Goal: Task Accomplishment & Management: Use online tool/utility

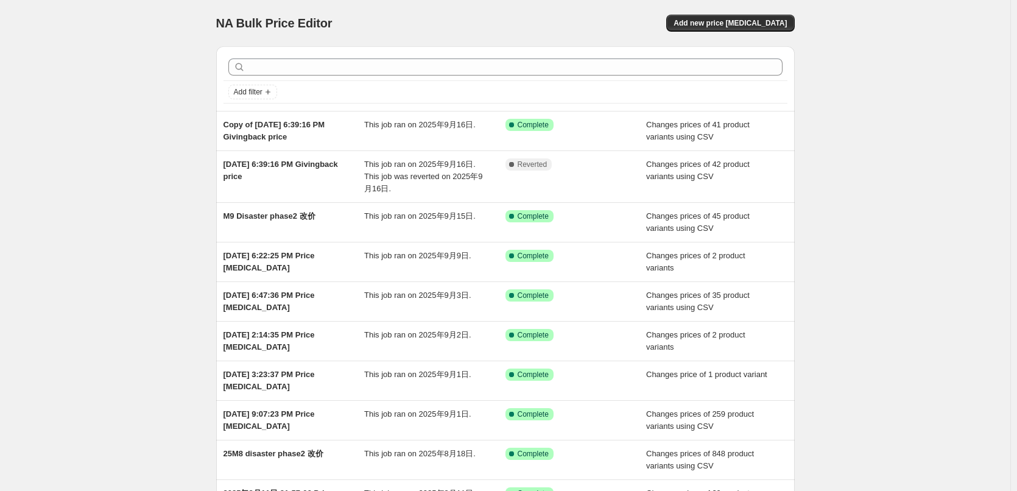
click at [169, 124] on div "NA Bulk Price Editor. This page is ready NA Bulk Price Editor Add new price [ME…" at bounding box center [505, 319] width 1010 height 639
click at [741, 19] on span "Add new price [MEDICAL_DATA]" at bounding box center [730, 23] width 113 height 10
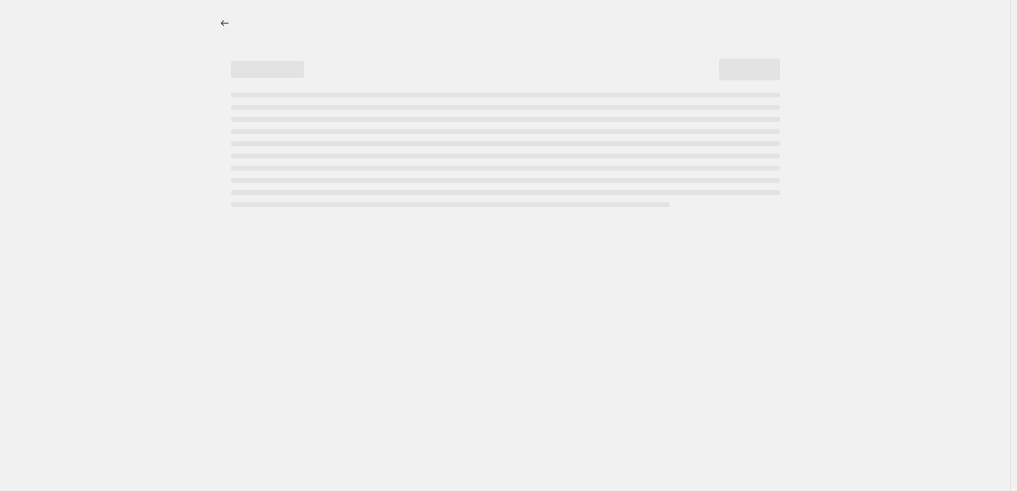
select select "percentage"
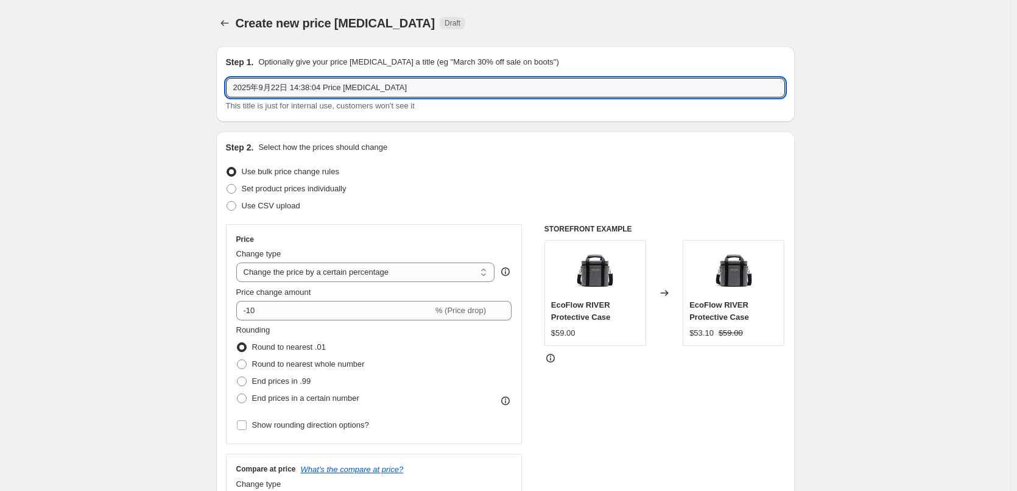
drag, startPoint x: 413, startPoint y: 89, endPoint x: 207, endPoint y: 85, distance: 205.9
type input "PDF P1 US改价"
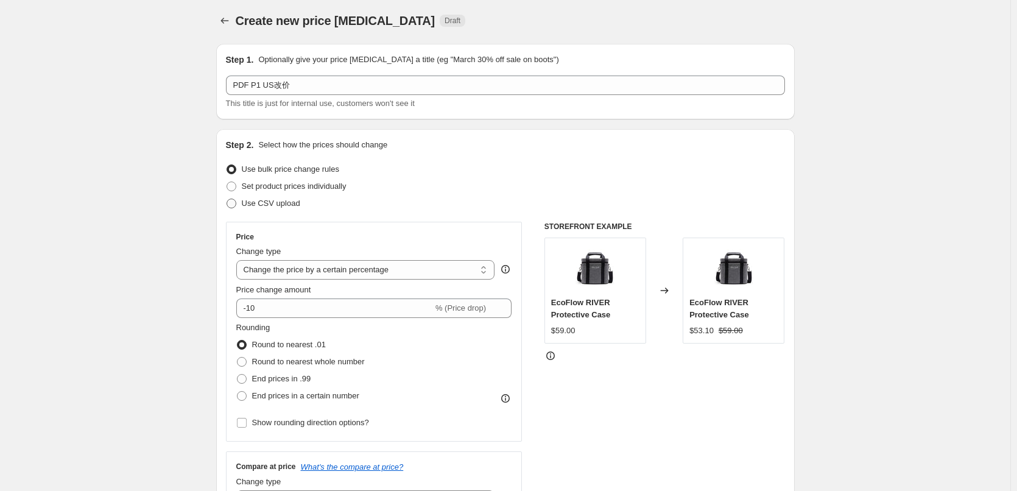
click at [269, 199] on span "Use CSV upload" at bounding box center [271, 203] width 58 height 9
click at [227, 199] on input "Use CSV upload" at bounding box center [227, 199] width 1 height 1
radio input "true"
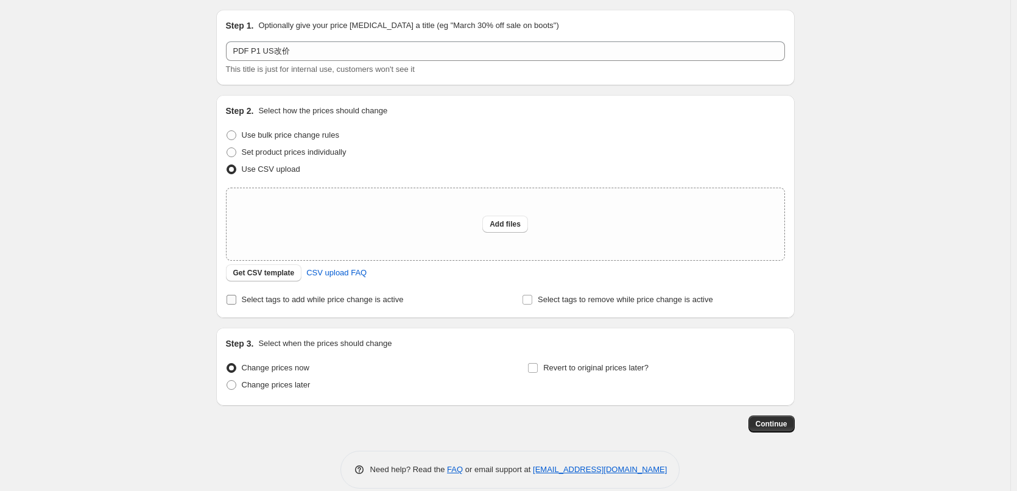
scroll to position [41, 0]
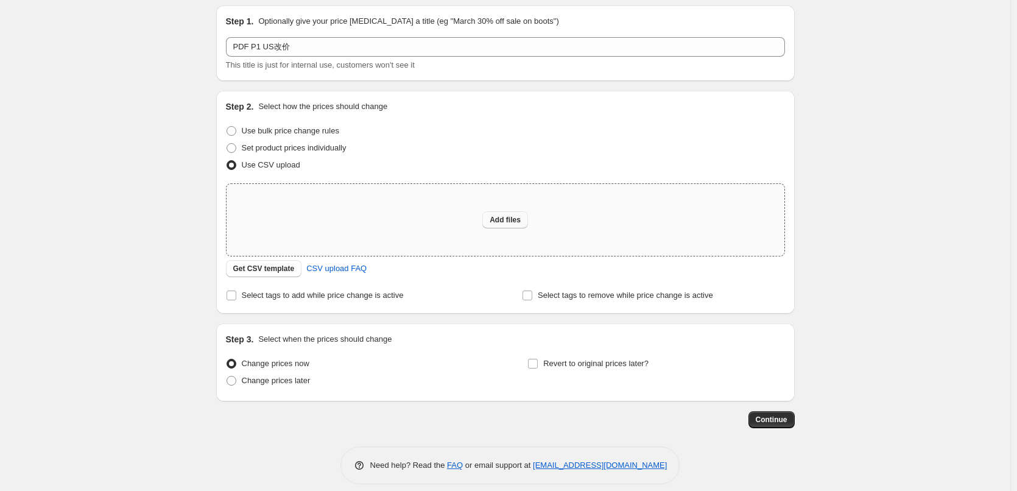
click at [510, 225] on button "Add files" at bounding box center [505, 219] width 46 height 17
type input "C:\fakepath\PDF P1 US改价.csv"
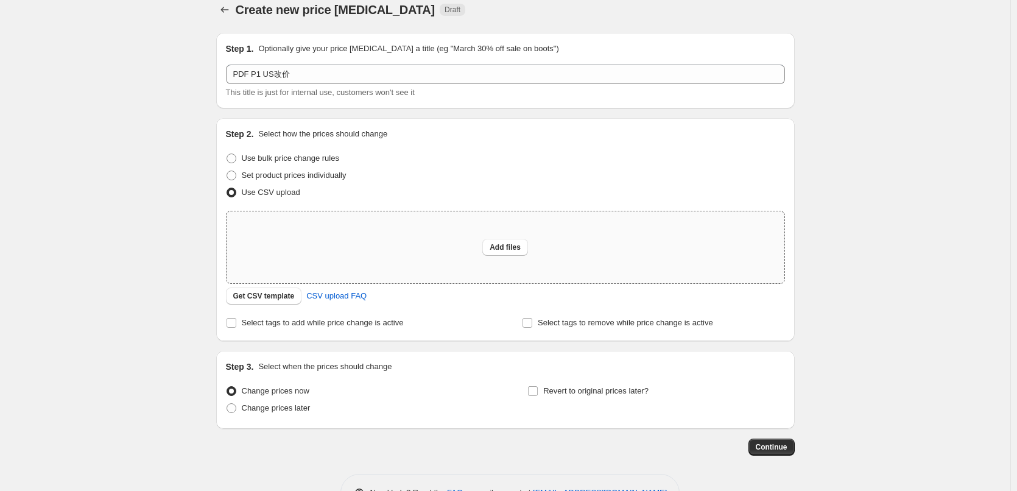
scroll to position [0, 0]
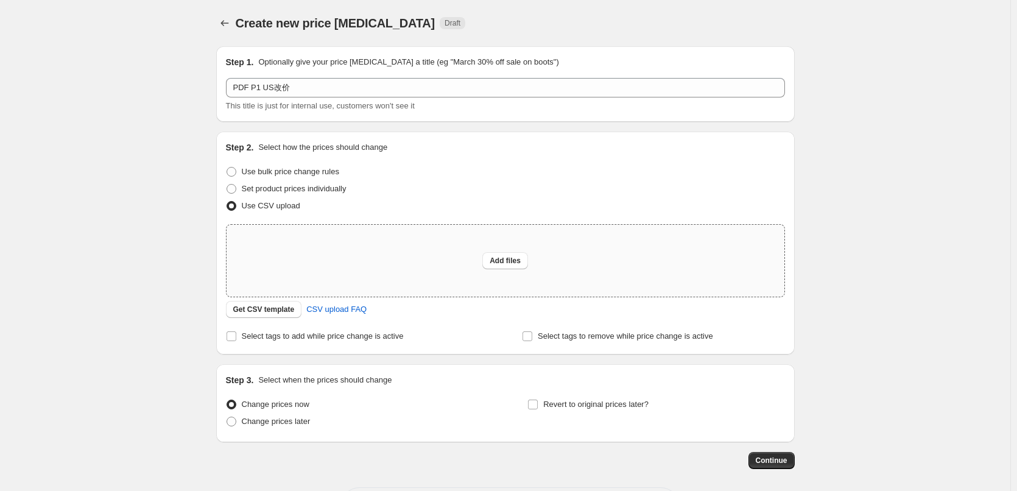
click at [517, 269] on div "Add files" at bounding box center [506, 261] width 558 height 72
type input "C:\fakepath\PDF P1 US改价.csv"
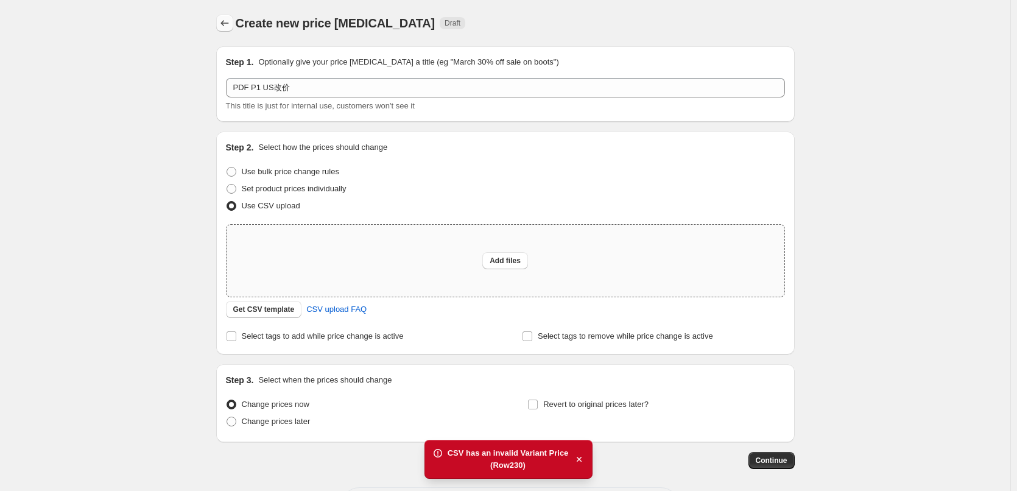
click at [229, 21] on icon "Price change jobs" at bounding box center [225, 23] width 12 height 12
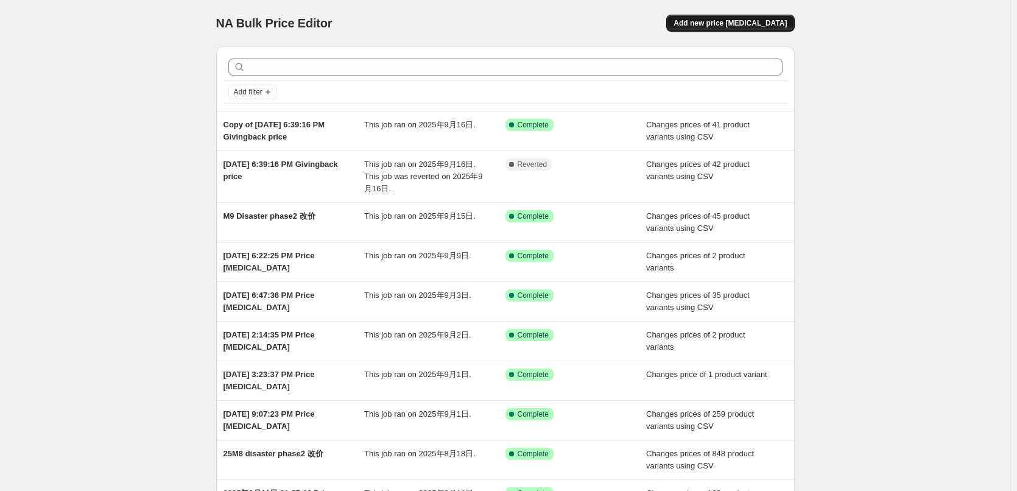
click at [711, 29] on button "Add new price [MEDICAL_DATA]" at bounding box center [730, 23] width 128 height 17
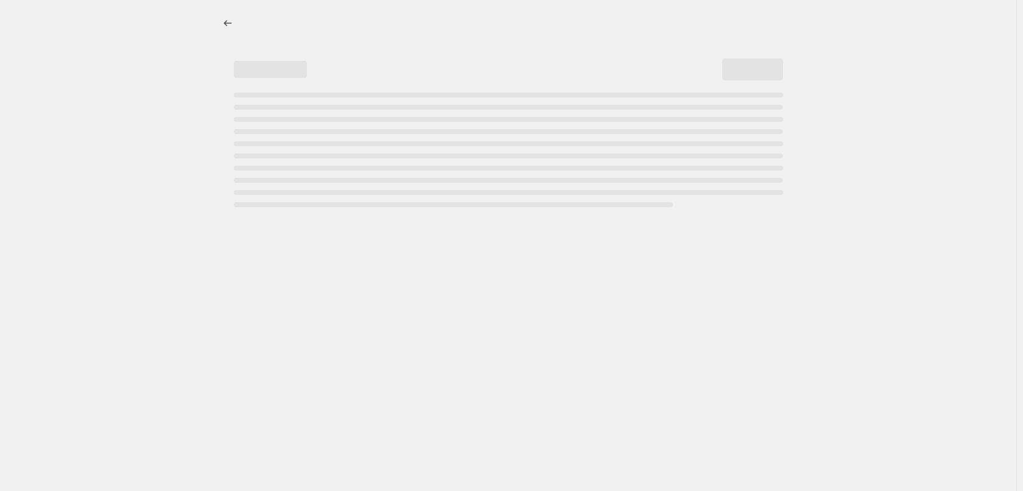
select select "percentage"
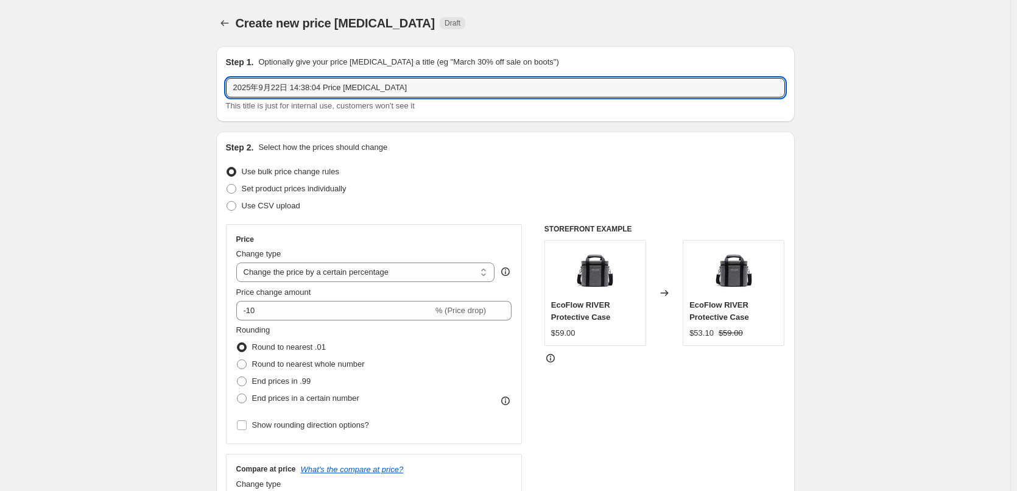
drag, startPoint x: 407, startPoint y: 90, endPoint x: 217, endPoint y: 83, distance: 190.1
paste input "40516140138569"
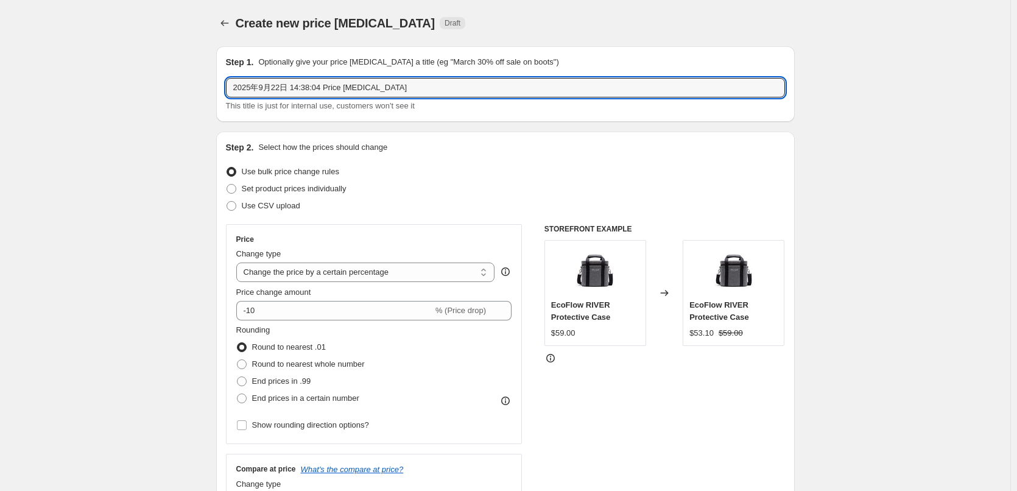
drag, startPoint x: 392, startPoint y: 87, endPoint x: 222, endPoint y: 82, distance: 170.0
click at [222, 82] on div "Step 1. Optionally give your price [MEDICAL_DATA] a title (eg "March 30% off sa…" at bounding box center [505, 84] width 579 height 76
type input "PDF P1 改价"
click at [270, 199] on label "Use CSV upload" at bounding box center [263, 205] width 74 height 17
click at [227, 201] on input "Use CSV upload" at bounding box center [227, 201] width 1 height 1
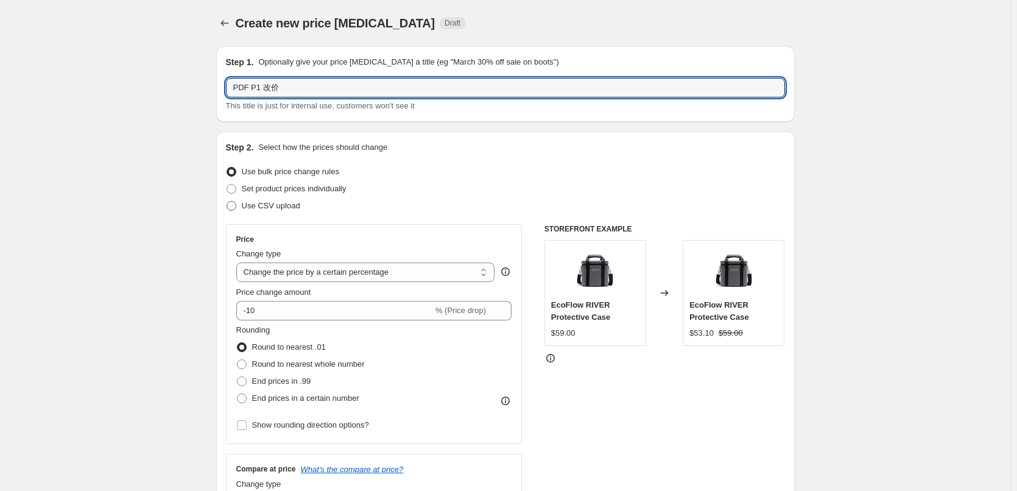
radio input "true"
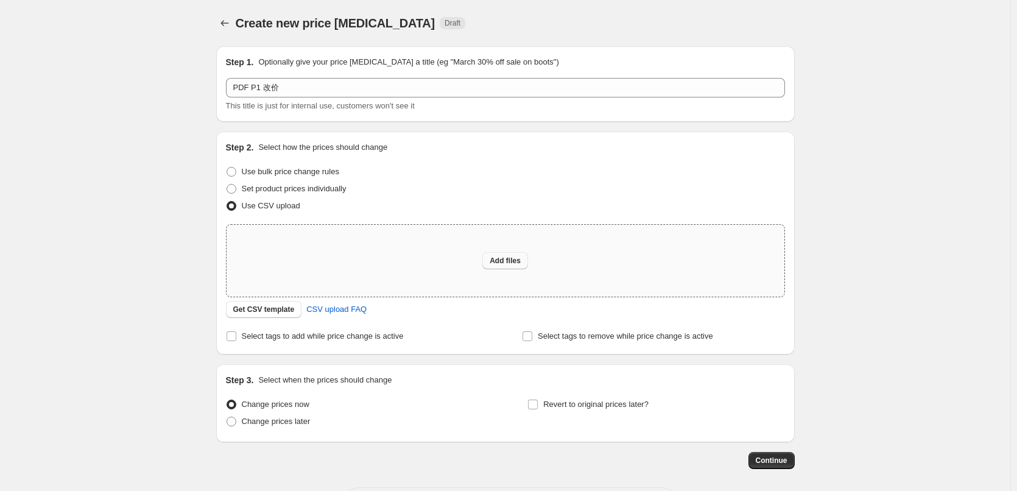
click at [507, 264] on span "Add files" at bounding box center [505, 261] width 31 height 10
type input "C:\fakepath\PDF P1 US改价.csv"
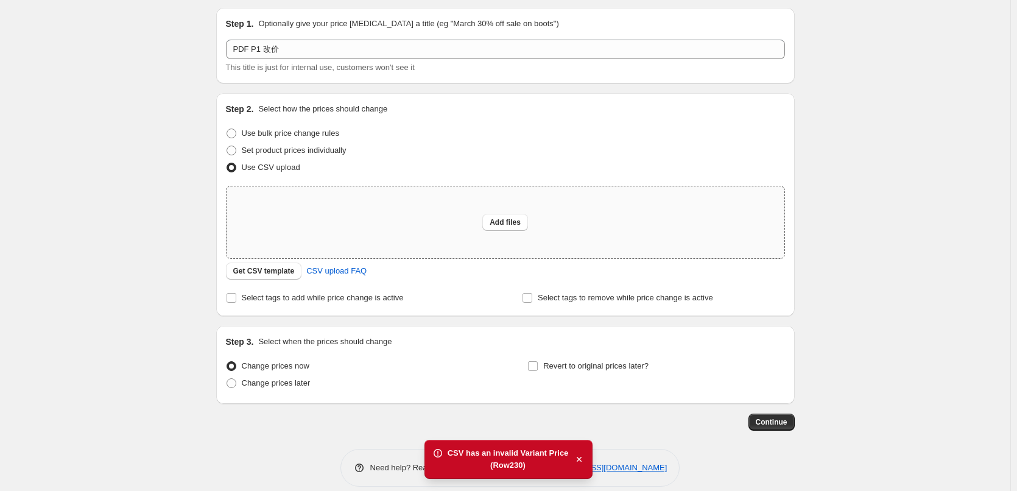
scroll to position [52, 0]
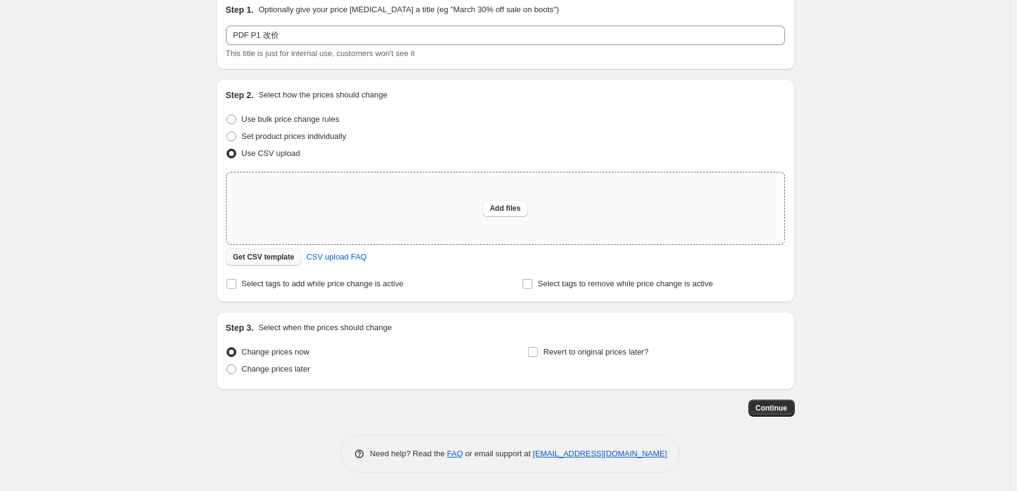
click at [267, 255] on span "Get CSV template" at bounding box center [264, 257] width 62 height 10
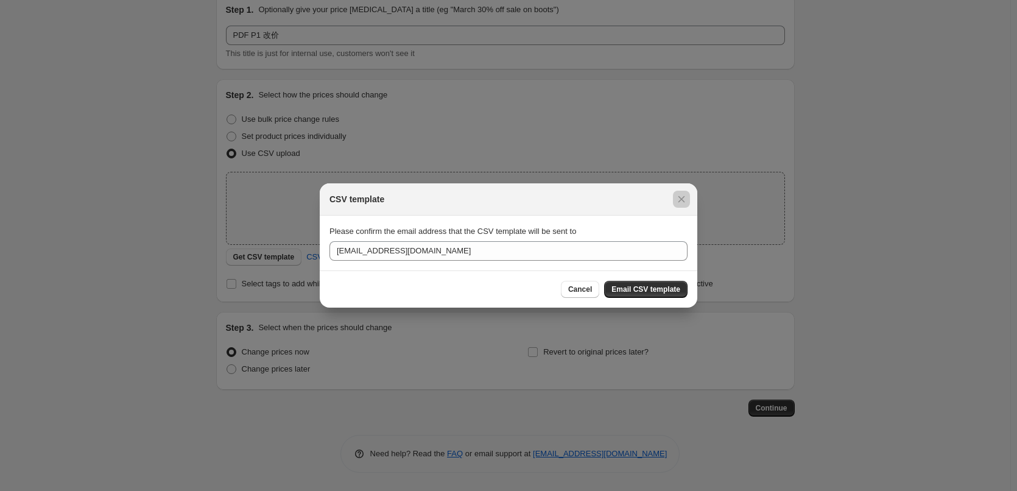
click at [87, 213] on div at bounding box center [508, 245] width 1017 height 491
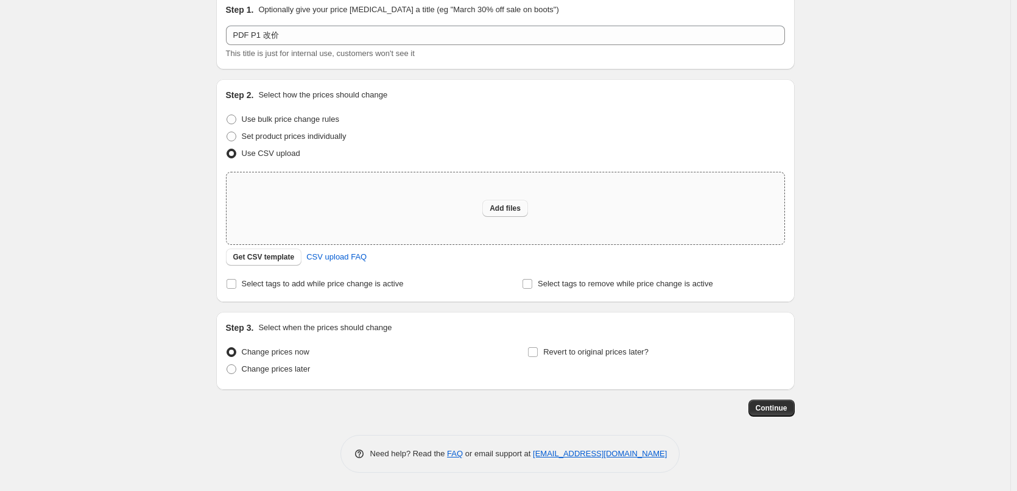
click at [510, 206] on span "Add files" at bounding box center [505, 208] width 31 height 10
type input "C:\fakepath\PDF P1 US改价.csv"
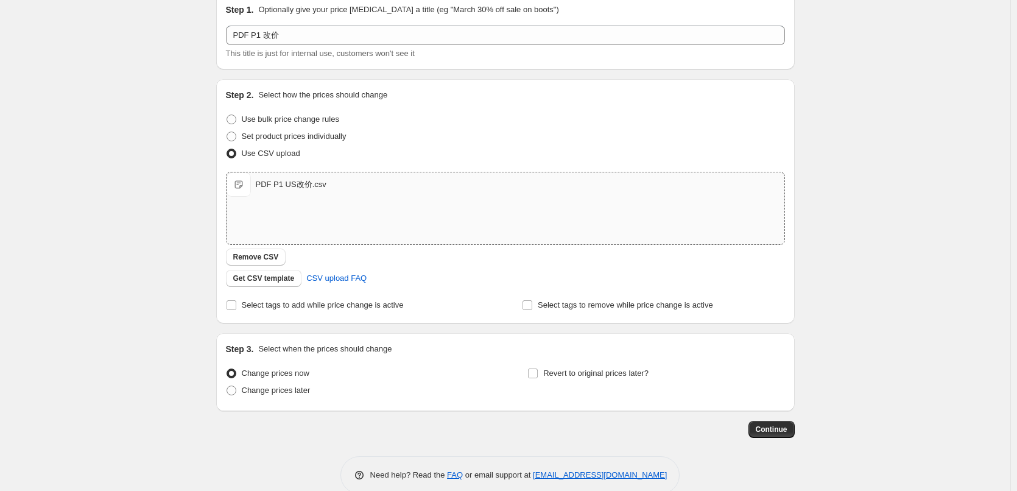
click at [134, 166] on div "Create new price [MEDICAL_DATA]. This page is ready Create new price [MEDICAL_D…" at bounding box center [505, 230] width 1010 height 565
click at [265, 258] on span "Remove CSV" at bounding box center [256, 257] width 46 height 10
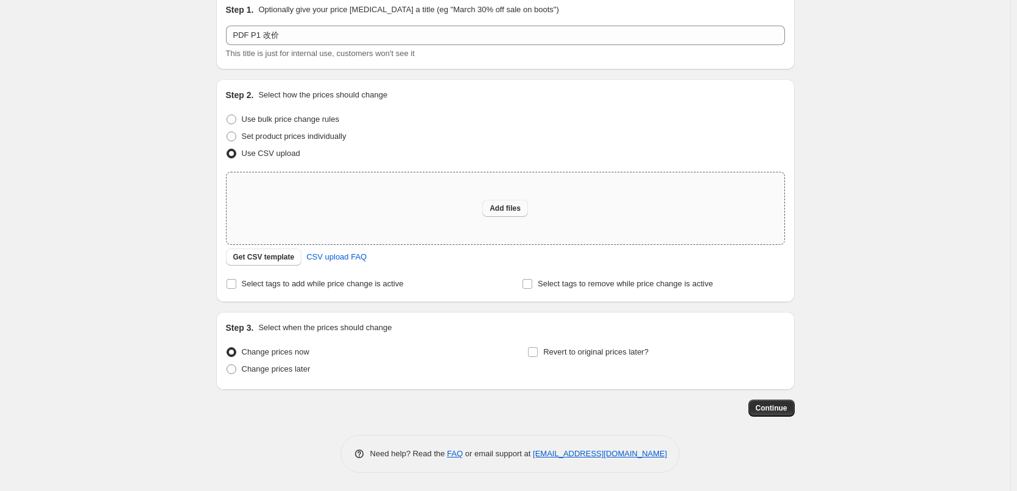
click at [525, 211] on button "Add files" at bounding box center [505, 208] width 46 height 17
type input "C:\fakepath\PDF P1 US改价.csv"
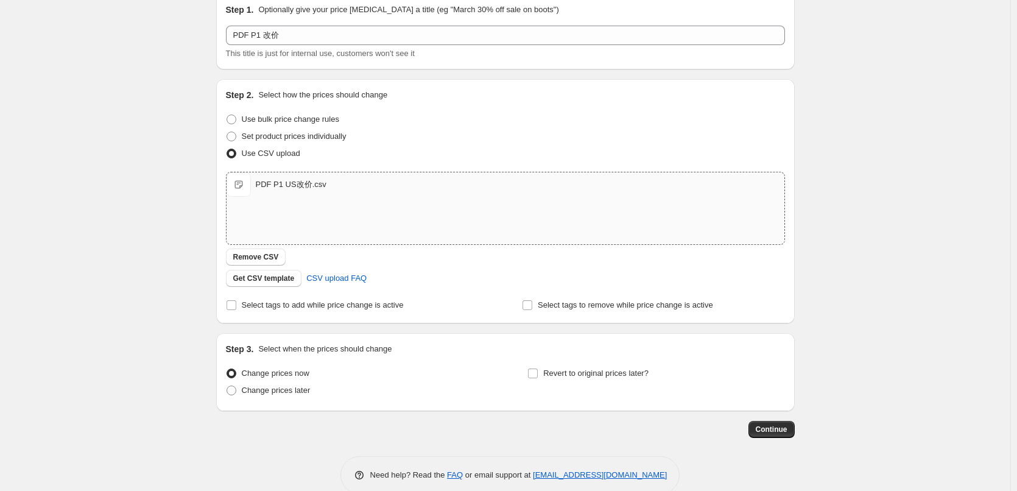
click at [133, 184] on div "Create new price [MEDICAL_DATA]. This page is ready Create new price [MEDICAL_D…" at bounding box center [505, 230] width 1010 height 565
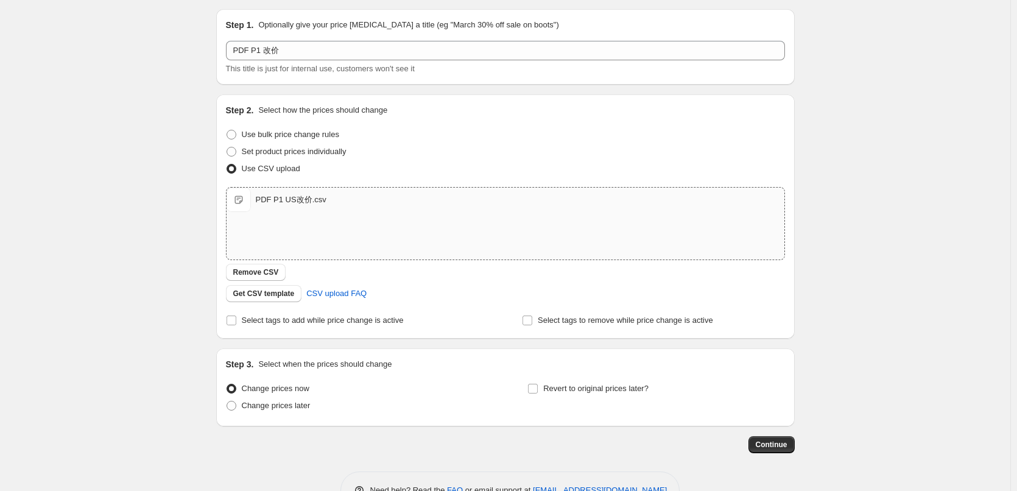
scroll to position [74, 0]
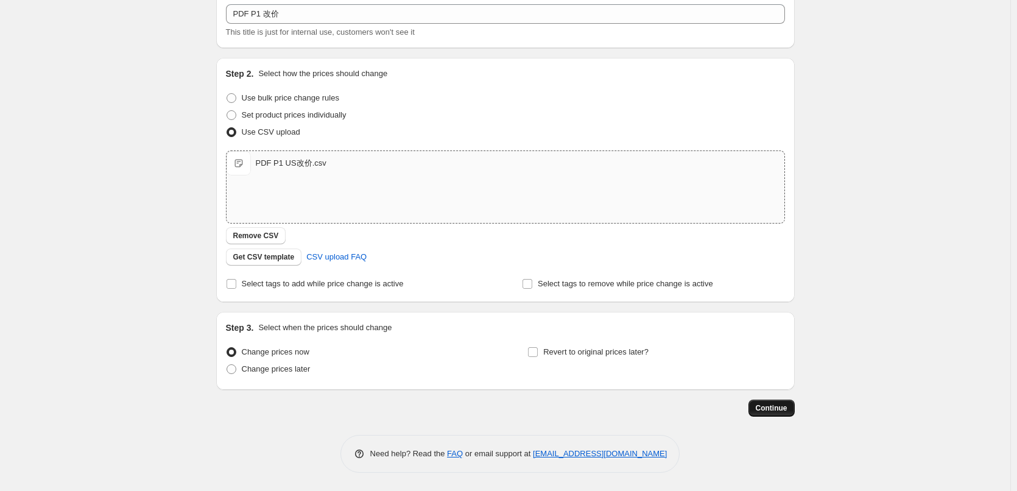
click at [770, 407] on span "Continue" at bounding box center [772, 408] width 32 height 10
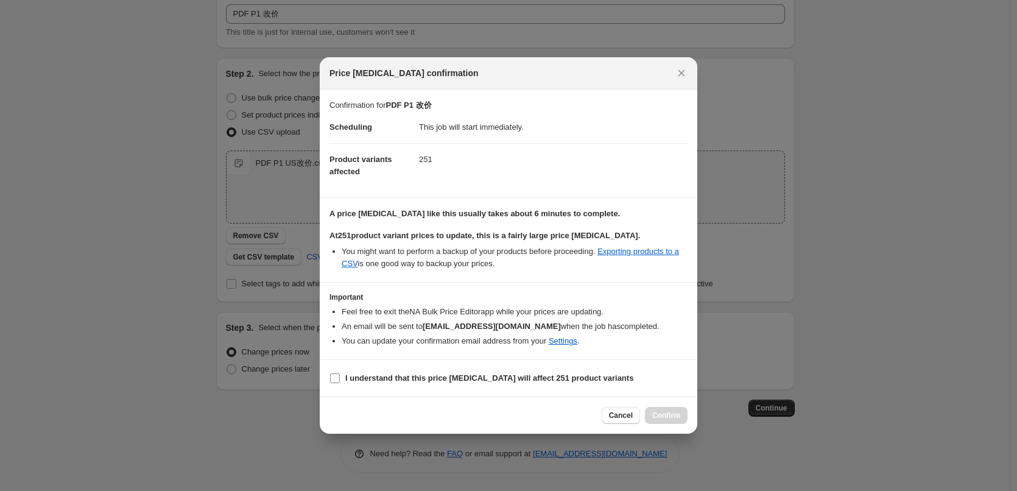
click at [430, 373] on b "I understand that this price [MEDICAL_DATA] will affect 251 product variants" at bounding box center [489, 377] width 288 height 9
click at [340, 373] on input "I understand that this price [MEDICAL_DATA] will affect 251 product variants" at bounding box center [335, 378] width 10 height 10
checkbox input "true"
click at [664, 413] on span "Confirm" at bounding box center [666, 415] width 28 height 10
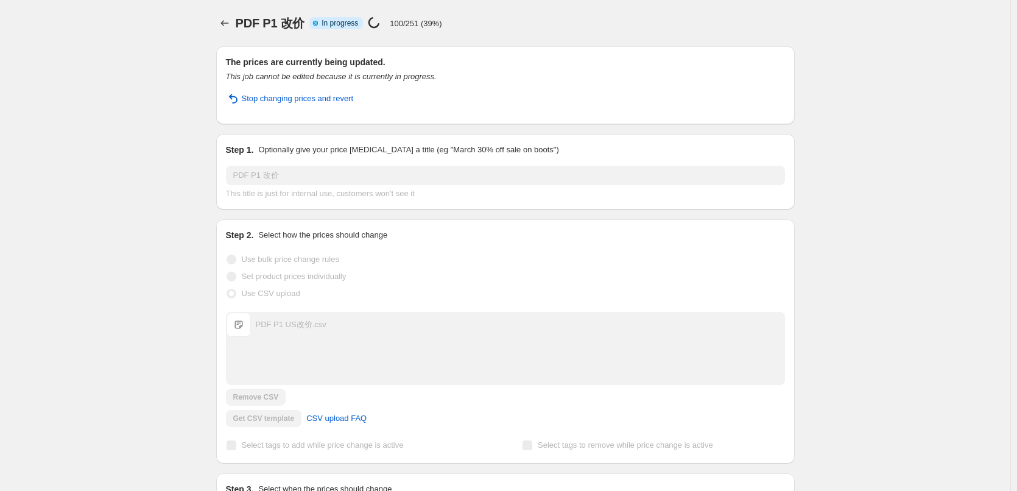
click at [105, 88] on div "PDF P1 改价. This page is ready PDF P1 改价 Info Partially complete In progress Pri…" at bounding box center [505, 312] width 1010 height 625
click at [110, 216] on div "PDF P1 改价. This page is ready PDF P1 改价 Info Partially complete In progress Pri…" at bounding box center [505, 312] width 1010 height 625
